Goal: Check status: Check status

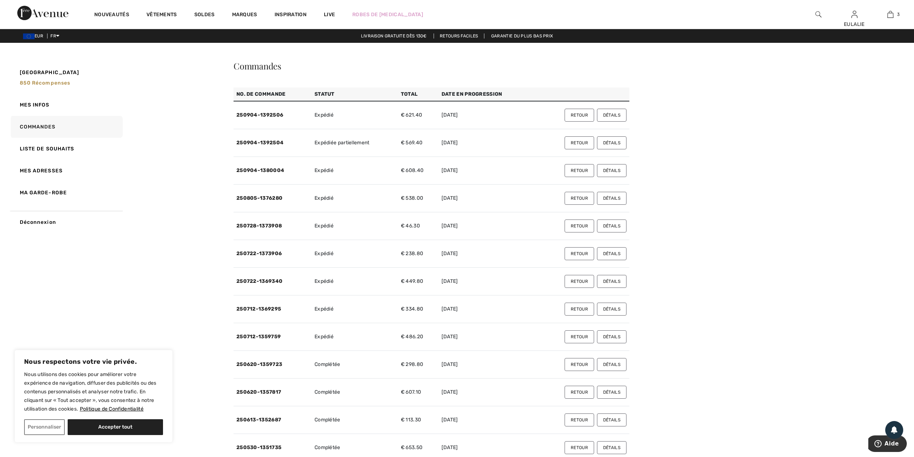
click at [615, 115] on button "Détails" at bounding box center [612, 115] width 30 height 13
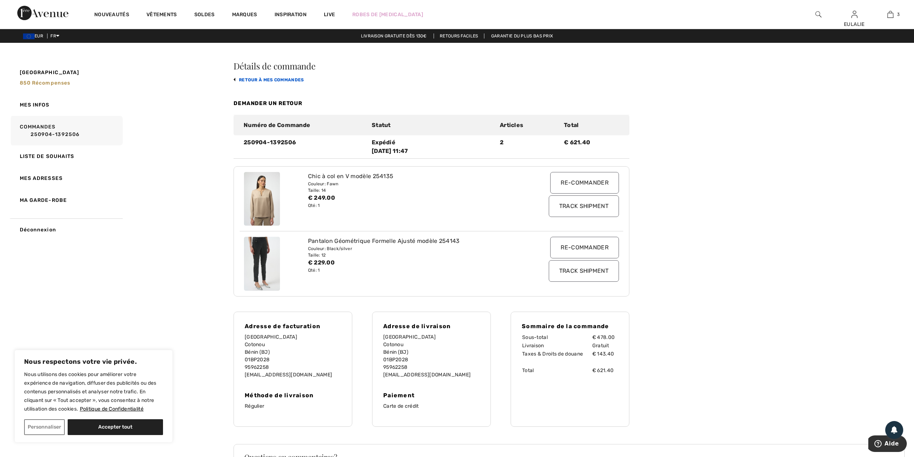
click at [284, 78] on link "retour à mes commandes" at bounding box center [269, 79] width 71 height 5
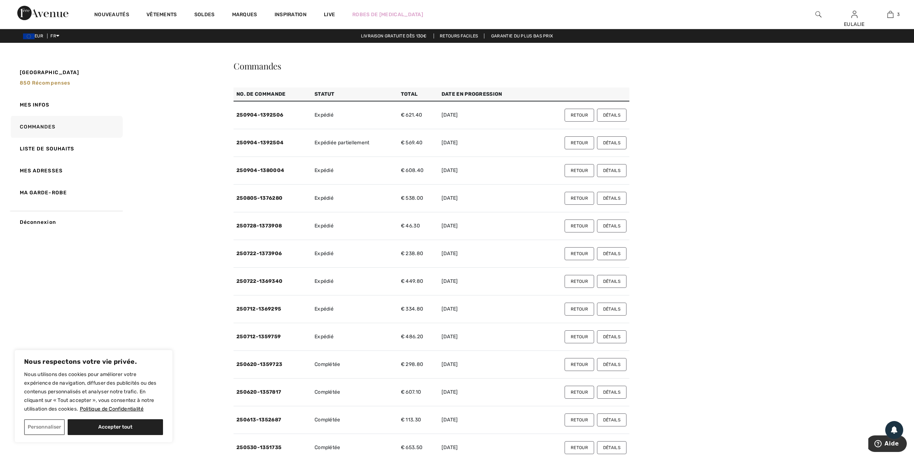
click at [608, 170] on button "Détails" at bounding box center [612, 170] width 30 height 13
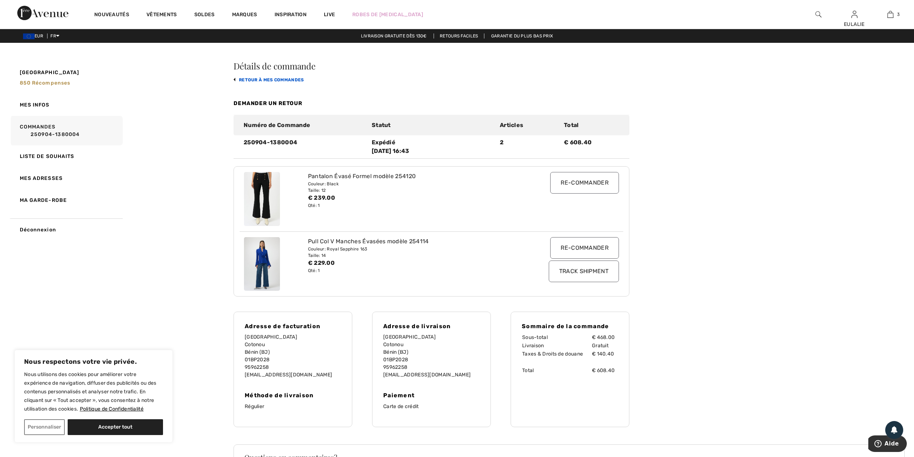
click at [292, 78] on link "retour à mes commandes" at bounding box center [269, 79] width 71 height 5
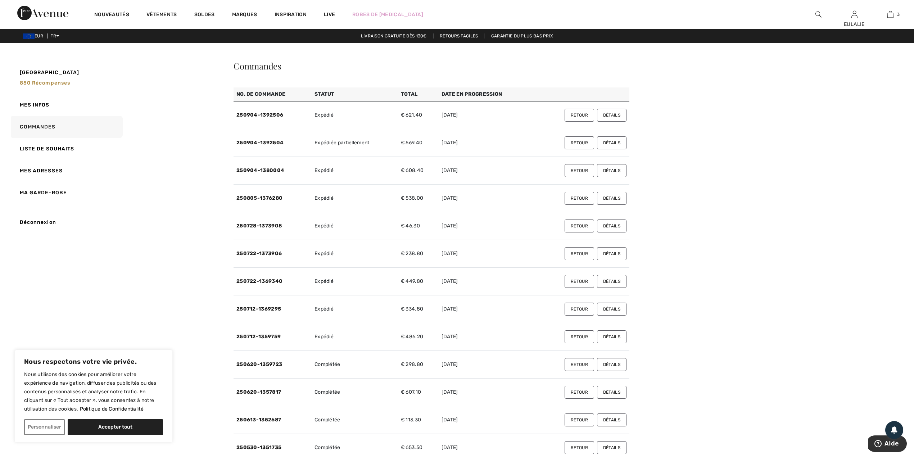
click at [605, 145] on button "Détails" at bounding box center [612, 142] width 30 height 13
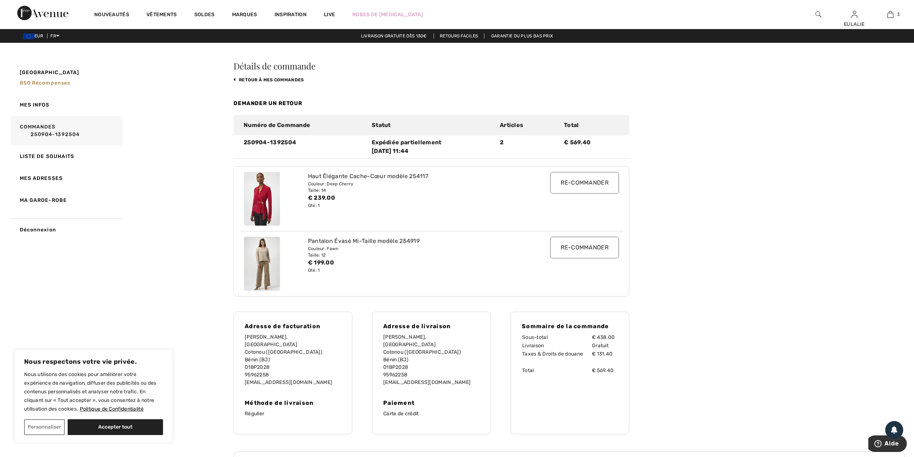
click at [818, 15] on img at bounding box center [819, 14] width 6 height 9
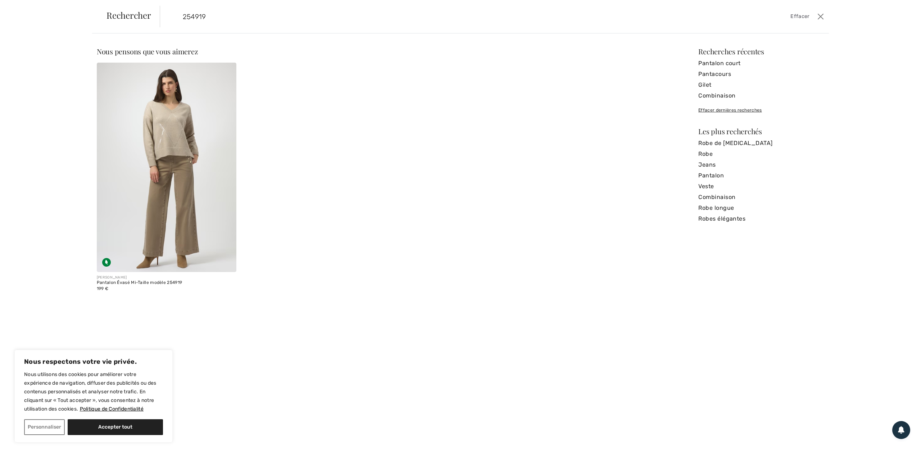
type input "254919"
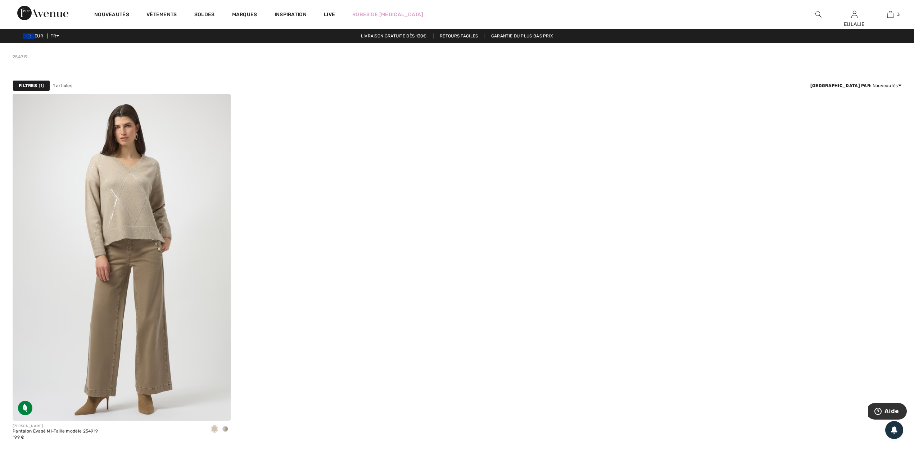
click at [134, 199] on img at bounding box center [122, 257] width 218 height 327
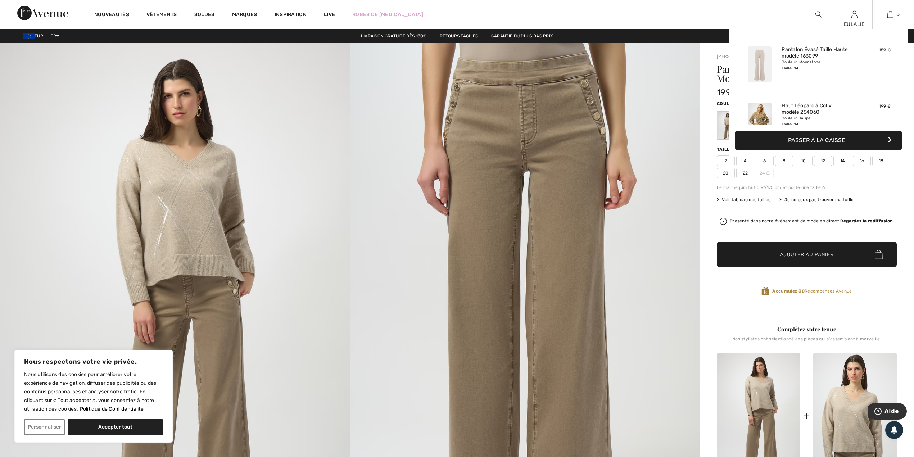
click at [889, 15] on img at bounding box center [891, 14] width 6 height 9
